Goal: Check status

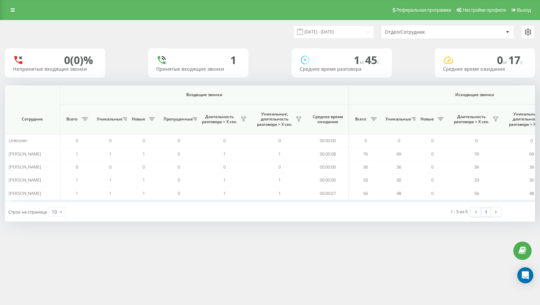
scroll to position [0, 401]
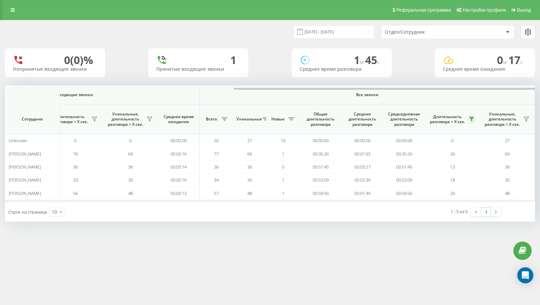
click at [472, 120] on icon at bounding box center [471, 119] width 5 height 4
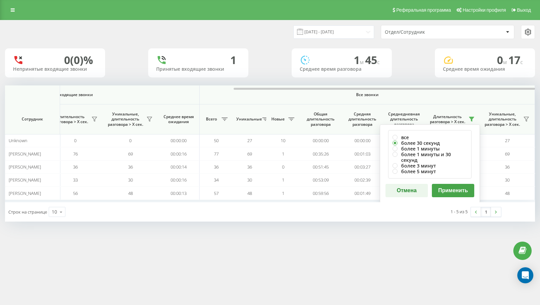
click at [451, 187] on button "Применить" at bounding box center [453, 190] width 42 height 13
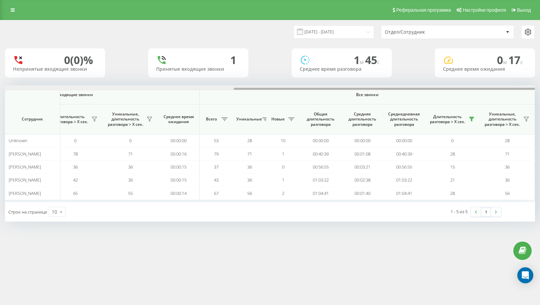
click at [520, 88] on div at bounding box center [270, 87] width 530 height 5
click at [467, 117] on button at bounding box center [472, 119] width 10 height 11
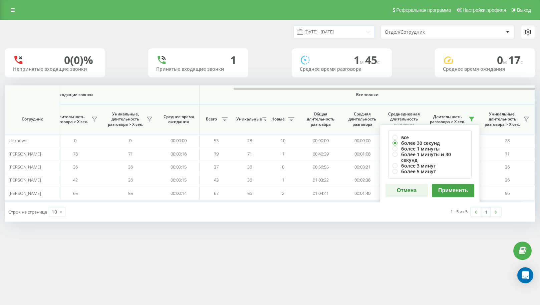
click at [456, 184] on button "Применить" at bounding box center [453, 190] width 42 height 13
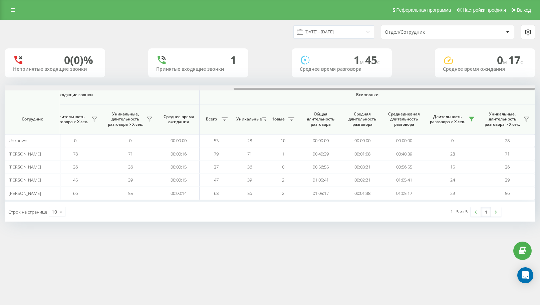
click at [516, 88] on div at bounding box center [270, 87] width 530 height 5
click at [516, 88] on div at bounding box center [384, 89] width 301 height 2
click at [474, 117] on icon at bounding box center [471, 119] width 5 height 4
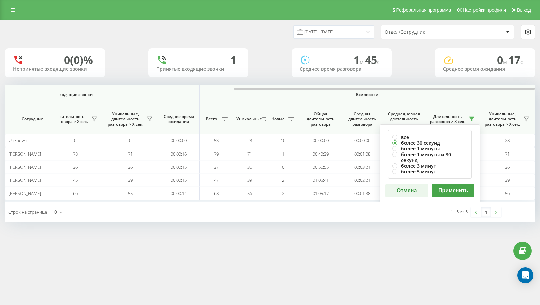
click at [462, 184] on button "Применить" at bounding box center [453, 190] width 42 height 13
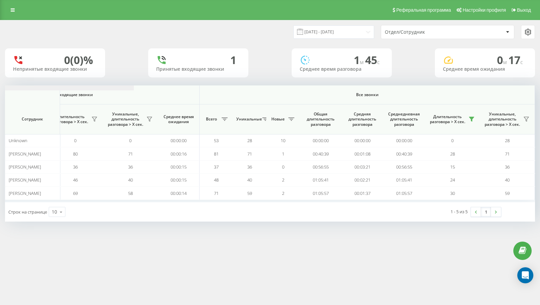
click at [473, 120] on icon at bounding box center [471, 118] width 5 height 5
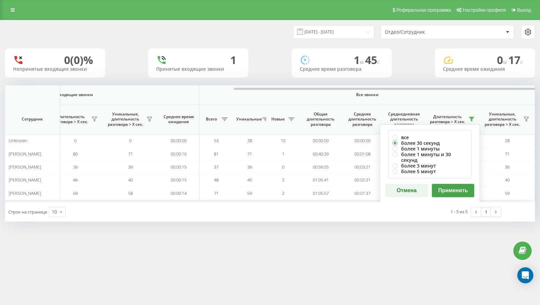
click at [443, 175] on div "все более 30 секунд более 1 минуты более 1 минуты и 30 секунд более 3 минут бол…" at bounding box center [430, 163] width 100 height 78
click at [441, 186] on button "Применить" at bounding box center [453, 190] width 42 height 13
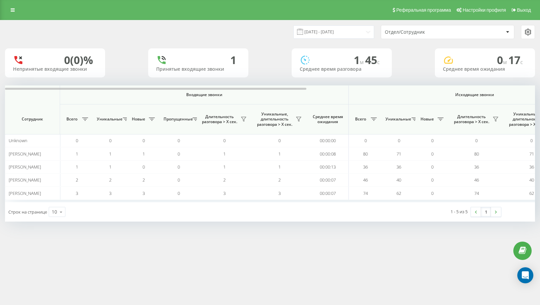
click at [525, 91] on th "Исходящие звонки" at bounding box center [475, 94] width 252 height 19
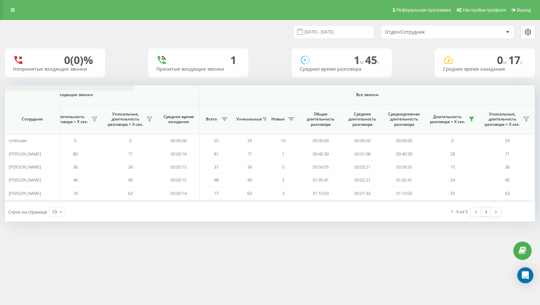
drag, startPoint x: 473, startPoint y: 118, endPoint x: 471, endPoint y: 122, distance: 4.5
click at [472, 120] on icon at bounding box center [471, 118] width 5 height 5
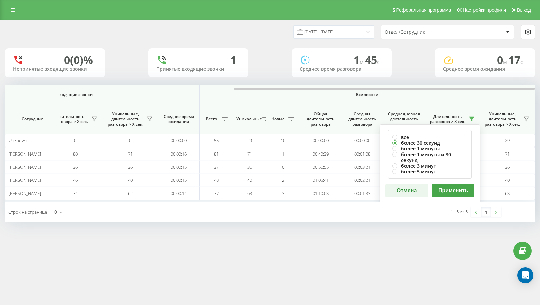
click at [465, 193] on div "все более 30 секунд более 1 минуты более 1 минуты и 30 секунд более 3 минут бол…" at bounding box center [430, 163] width 100 height 78
click at [461, 184] on button "Применить" at bounding box center [453, 190] width 42 height 13
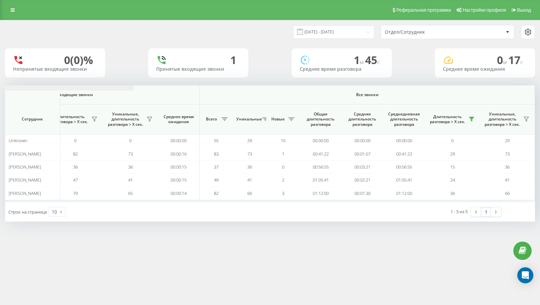
click at [474, 121] on button at bounding box center [472, 119] width 10 height 11
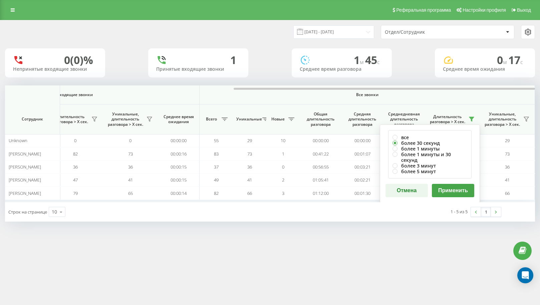
click at [457, 187] on button "Применить" at bounding box center [453, 190] width 42 height 13
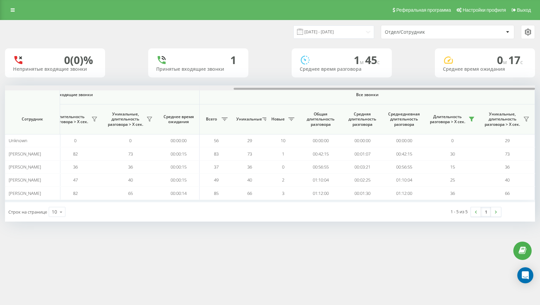
click at [520, 90] on div at bounding box center [270, 87] width 530 height 5
click at [471, 121] on icon at bounding box center [471, 118] width 5 height 5
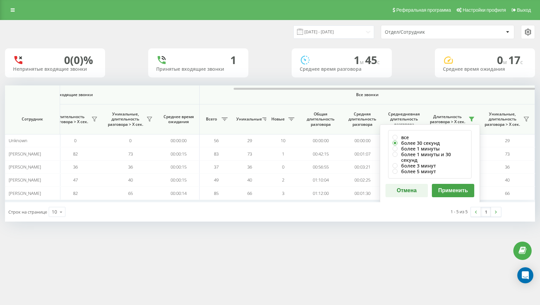
click at [444, 184] on button "Применить" at bounding box center [453, 190] width 42 height 13
